Goal: Information Seeking & Learning: Learn about a topic

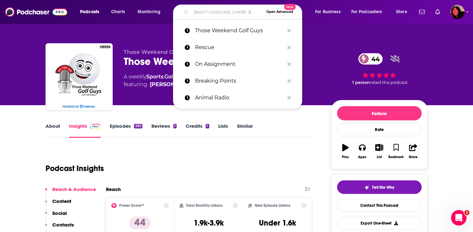
click at [197, 7] on input "Search podcasts, credits, & more..." at bounding box center [227, 12] width 73 height 10
paste input "HerMoney with [PERSON_NAME]"
type input "HerMoney with [PERSON_NAME]"
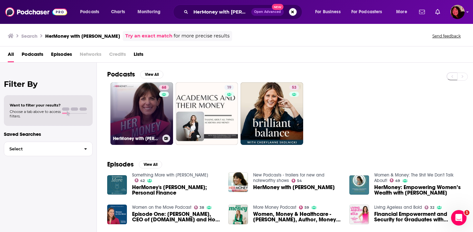
click at [150, 105] on link "68 HerMoney with [PERSON_NAME]" at bounding box center [141, 113] width 63 height 63
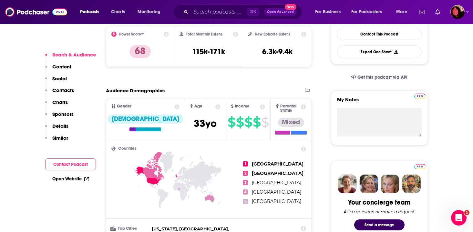
scroll to position [172, 0]
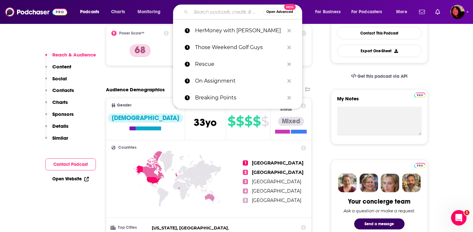
click at [197, 11] on input "Search podcasts, credits, & more..." at bounding box center [227, 12] width 73 height 10
paste input "A Sandwich and Some Lovin’"
type input "A Sandwich and Some Lovin’"
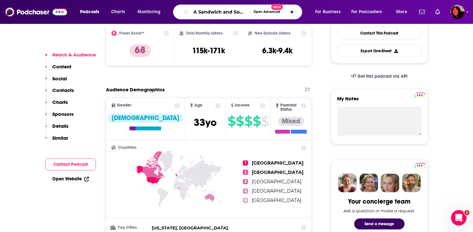
scroll to position [0, 15]
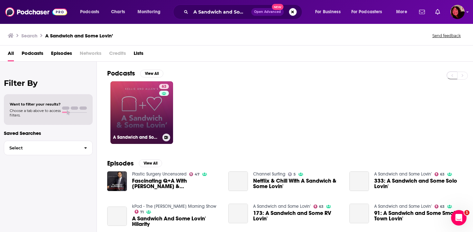
click at [161, 108] on div "63" at bounding box center [164, 109] width 11 height 50
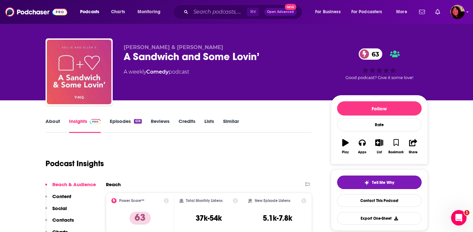
scroll to position [7, 0]
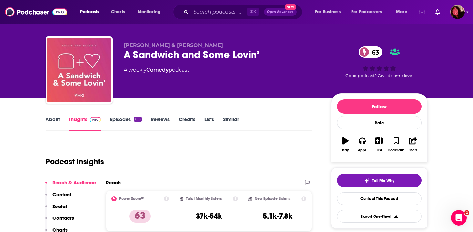
click at [53, 123] on link "About" at bounding box center [52, 123] width 15 height 15
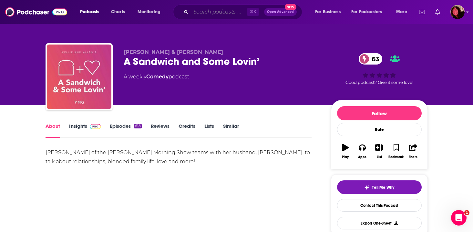
click at [206, 11] on input "Search podcasts, credits, & more..." at bounding box center [219, 12] width 56 height 10
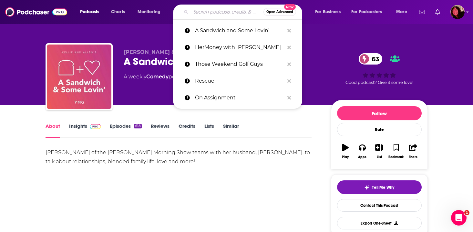
paste input "Hey Dude... The 90s Called!"
type input "Hey Dude... The 90s Called!"
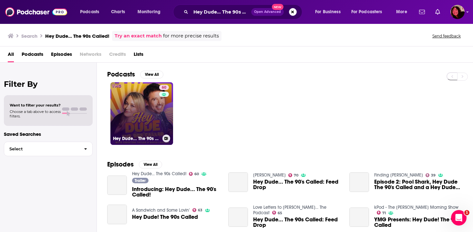
click at [129, 107] on link "60 Hey Dude... The 90s Called!" at bounding box center [141, 113] width 63 height 63
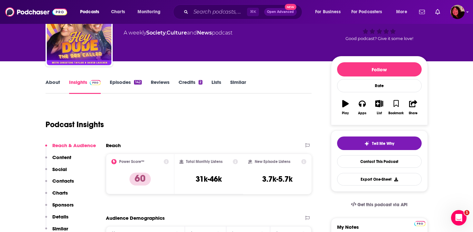
scroll to position [33, 0]
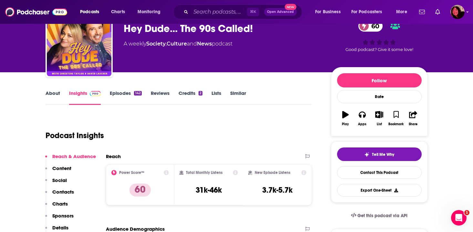
click at [58, 96] on link "About" at bounding box center [52, 97] width 15 height 15
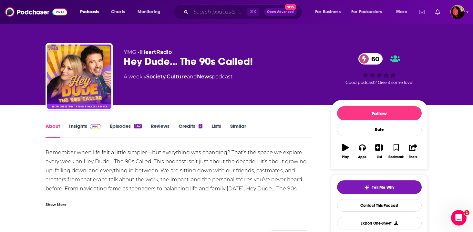
click at [197, 11] on input "Search podcasts, credits, & more..." at bounding box center [219, 12] width 56 height 10
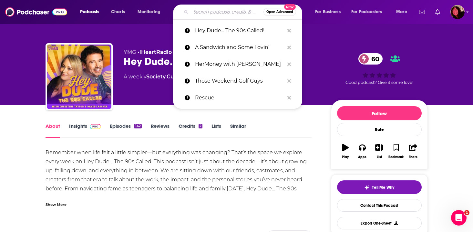
paste input "KCSN: [US_STATE] City Royals Podcasts"
type input "KCSN: [US_STATE] City Royals Podcasts"
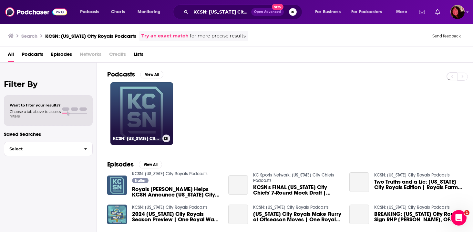
click at [123, 108] on link "KCSN: [US_STATE] City Royals Podcasts" at bounding box center [141, 113] width 63 height 63
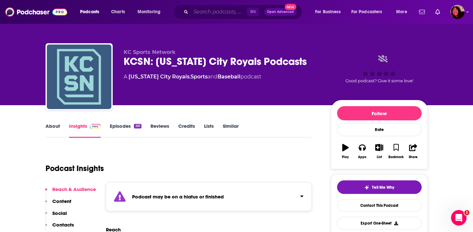
click at [193, 16] on input "Search podcasts, credits, & more..." at bounding box center [219, 12] width 56 height 10
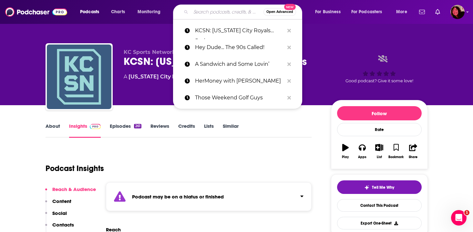
paste input "City Cast [GEOGRAPHIC_DATA]"
type input "City Cast [GEOGRAPHIC_DATA]"
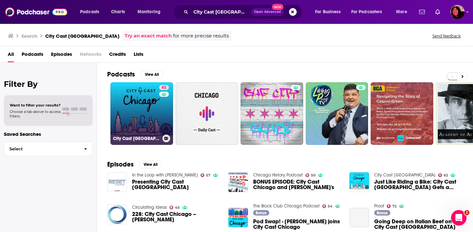
click at [136, 97] on link "62 City Cast [GEOGRAPHIC_DATA]" at bounding box center [141, 113] width 63 height 63
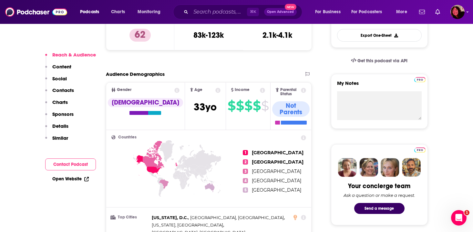
scroll to position [188, 0]
click at [209, 12] on input "Search podcasts, credits, & more..." at bounding box center [219, 12] width 56 height 10
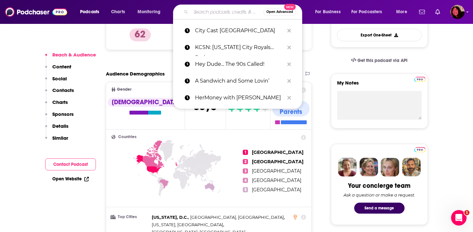
paste input "My Friend, My Soulmate, My Podcast"
type input "My Friend, My Soulmate, My Podcast"
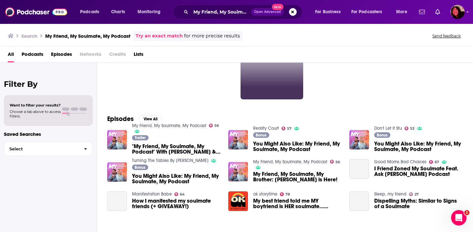
scroll to position [46, 0]
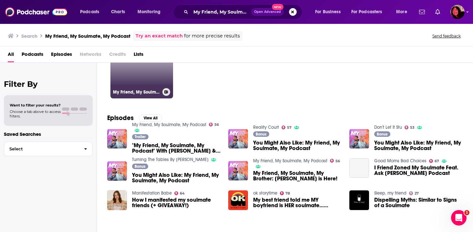
click at [159, 85] on div "56" at bounding box center [164, 63] width 11 height 50
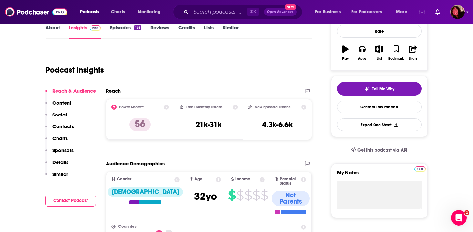
scroll to position [99, 0]
click at [205, 12] on input "Search podcasts, credits, & more..." at bounding box center [219, 12] width 56 height 10
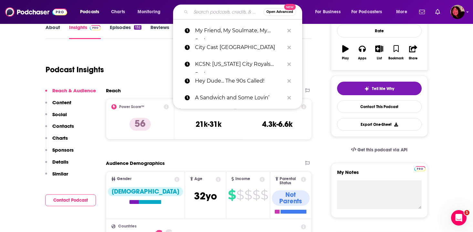
paste input "Lipstick on the Rim"
type input "Lipstick on the Rim"
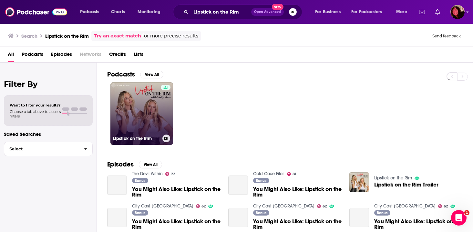
click at [169, 107] on div at bounding box center [166, 110] width 10 height 50
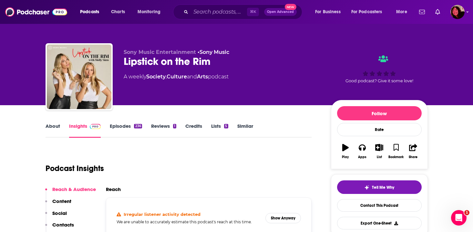
click at [54, 125] on link "About" at bounding box center [52, 130] width 15 height 15
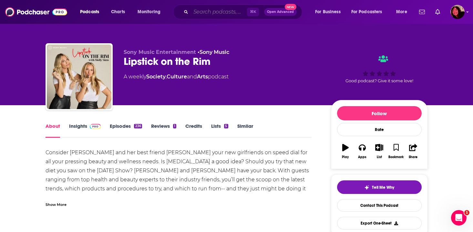
click at [198, 8] on input "Search podcasts, credits, & more..." at bounding box center [219, 12] width 56 height 10
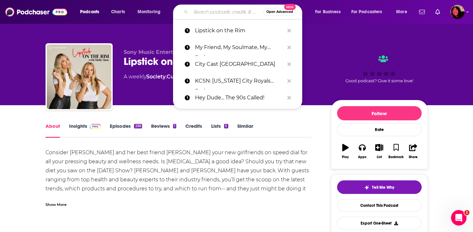
paste input "Optimal Health Daily - Fitness and Nutrition"
type input "Optimal Health Daily - Fitness and Nutrition"
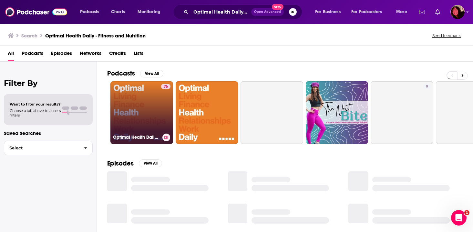
click at [145, 105] on link "76 Optimal Health Daily - Fitness and Nutrition" at bounding box center [141, 112] width 63 height 63
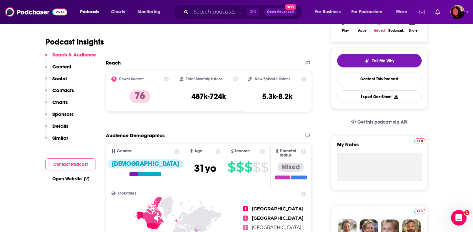
scroll to position [127, 0]
